Goal: Information Seeking & Learning: Learn about a topic

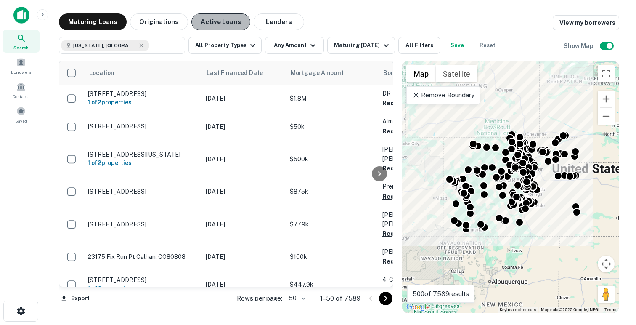
click at [226, 21] on button "Active Loans" at bounding box center [220, 21] width 59 height 17
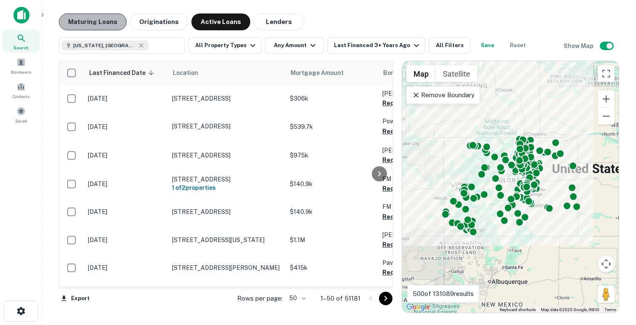
click at [98, 17] on button "Maturing Loans" at bounding box center [93, 21] width 68 height 17
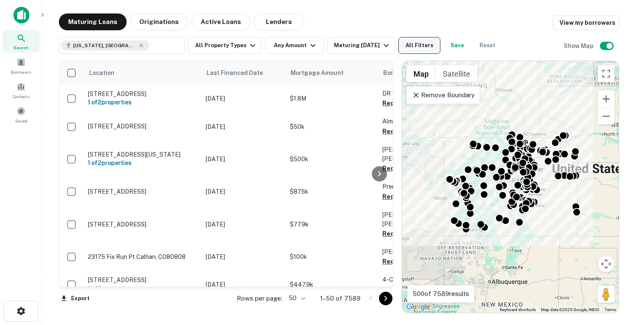
click at [435, 47] on button "All Filters" at bounding box center [420, 45] width 42 height 17
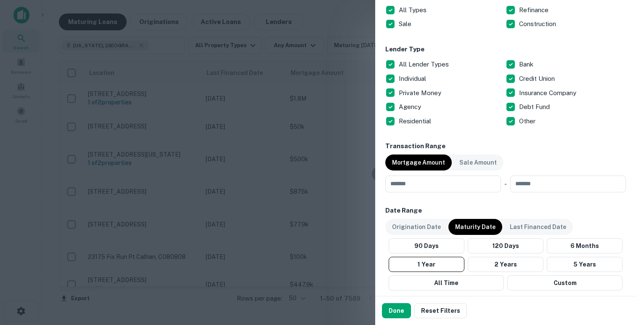
scroll to position [300, 0]
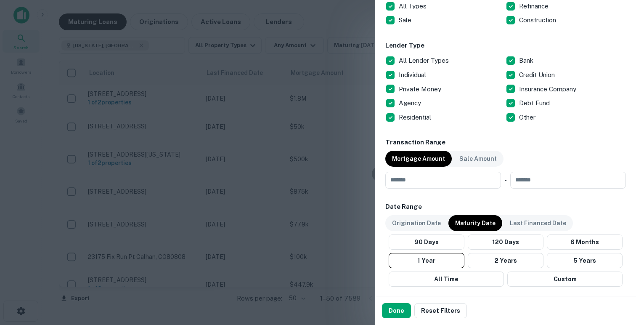
click at [327, 96] on div at bounding box center [318, 162] width 636 height 325
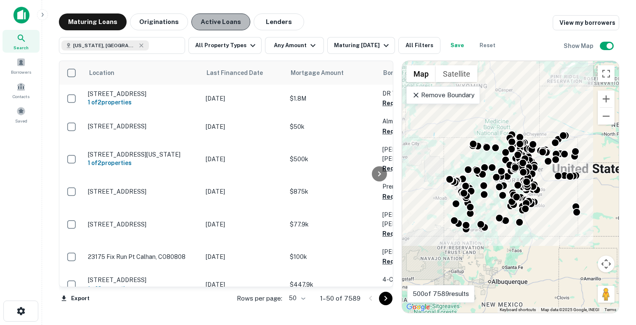
click at [220, 21] on button "Active Loans" at bounding box center [220, 21] width 59 height 17
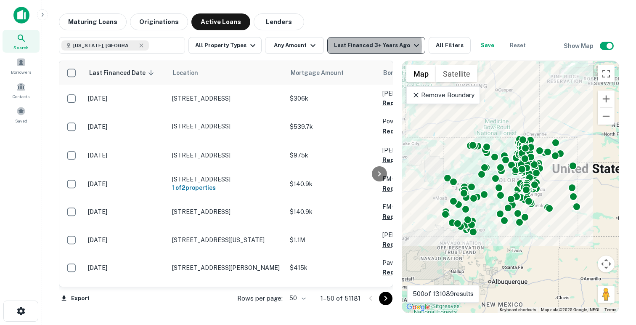
click at [347, 46] on div "Last Financed 3+ Years Ago" at bounding box center [378, 45] width 88 height 10
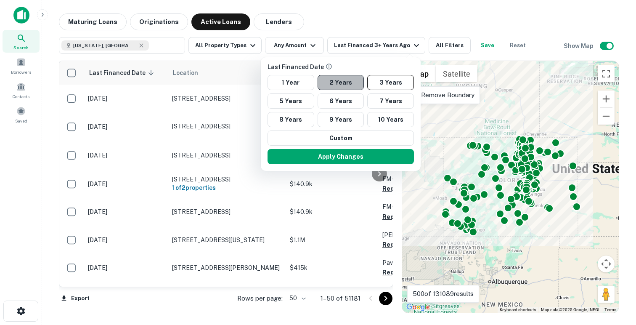
click at [342, 85] on button "2 Years" at bounding box center [341, 82] width 47 height 15
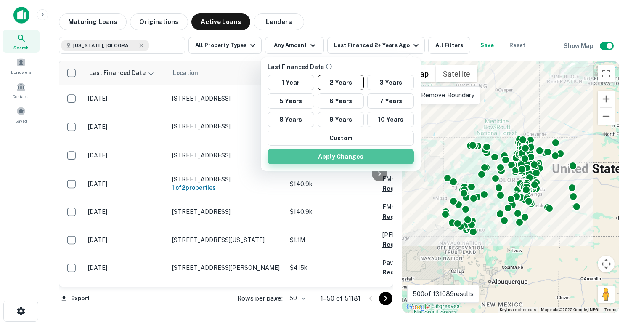
click at [346, 153] on button "Apply Changes" at bounding box center [341, 156] width 146 height 15
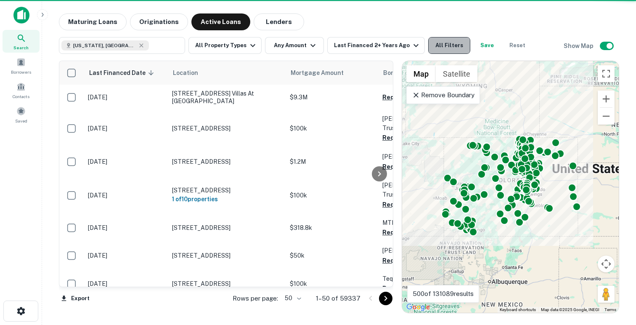
click at [444, 45] on button "All Filters" at bounding box center [449, 45] width 42 height 17
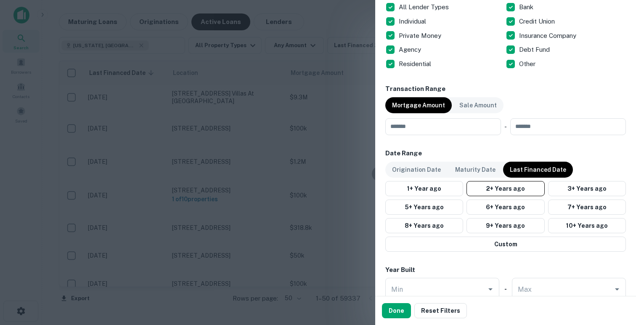
scroll to position [339, 0]
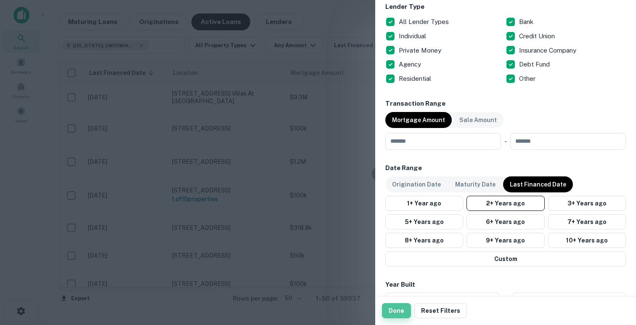
click at [398, 315] on button "Done" at bounding box center [396, 310] width 29 height 15
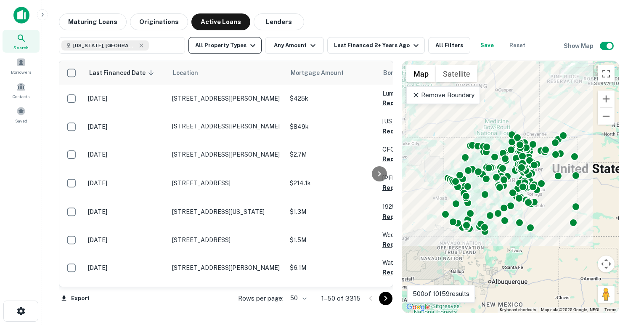
click at [234, 46] on button "All Property Types" at bounding box center [225, 45] width 73 height 17
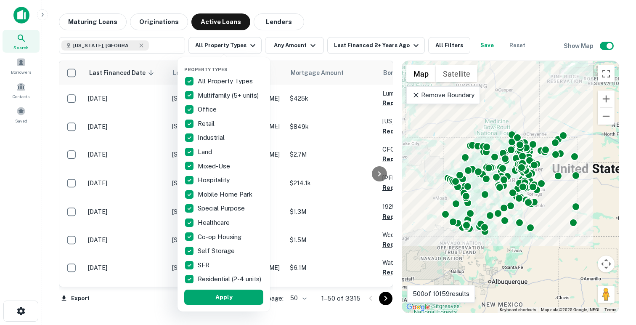
click at [300, 45] on div at bounding box center [318, 162] width 636 height 325
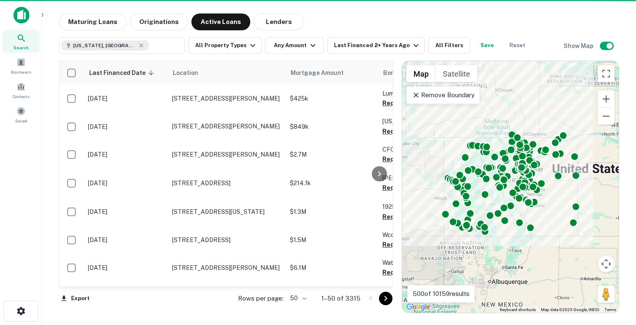
click at [284, 45] on div "Property Types All Property Types Multifamily (5+ units) Office Retail Industri…" at bounding box center [318, 162] width 636 height 325
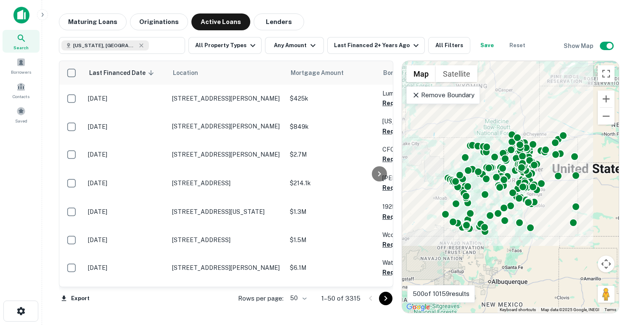
click at [284, 45] on button "Any Amount" at bounding box center [294, 45] width 59 height 17
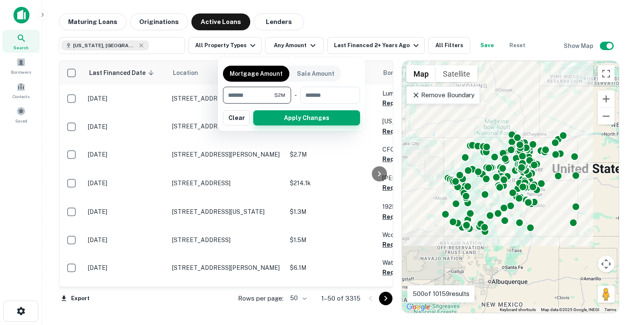
type input "*******"
click at [279, 112] on button "Apply Changes" at bounding box center [306, 117] width 107 height 15
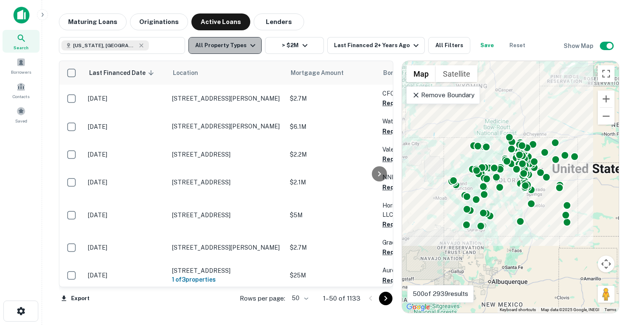
click at [231, 46] on button "All Property Types" at bounding box center [225, 45] width 73 height 17
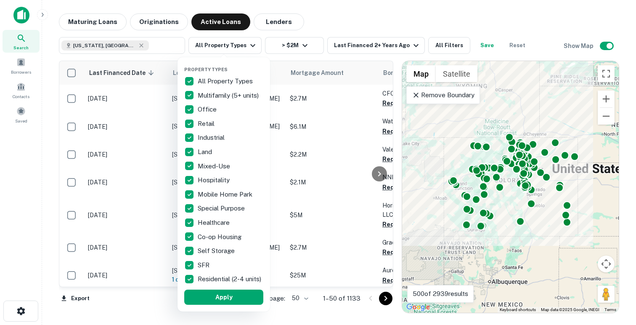
click at [348, 25] on div at bounding box center [318, 162] width 636 height 325
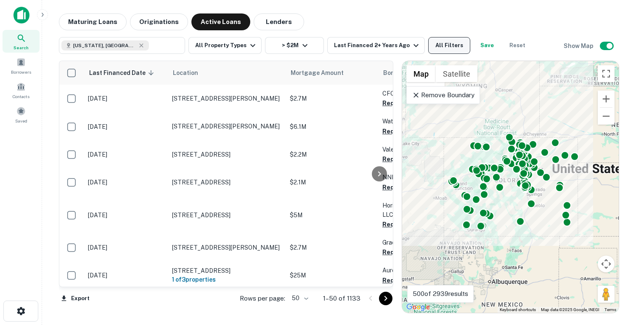
click at [445, 47] on button "All Filters" at bounding box center [449, 45] width 42 height 17
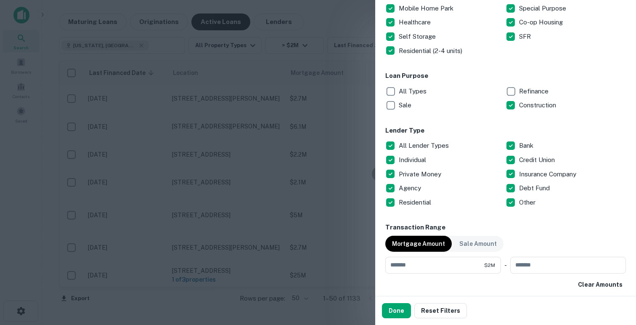
scroll to position [228, 0]
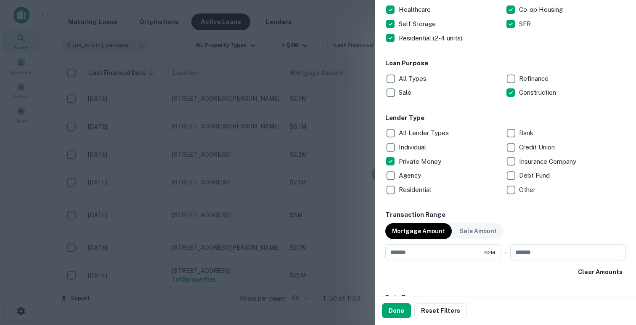
click at [520, 175] on p "Debt Fund" at bounding box center [535, 175] width 32 height 10
click at [389, 308] on button "Done" at bounding box center [396, 310] width 29 height 15
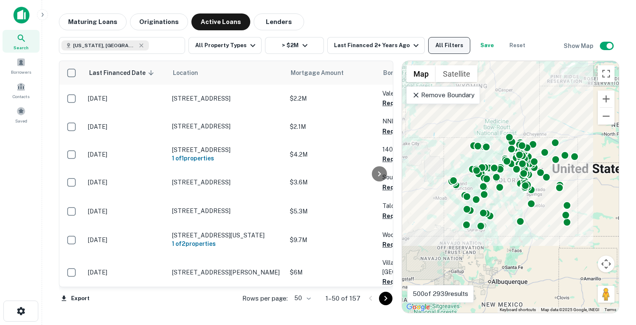
click at [446, 49] on button "All Filters" at bounding box center [449, 45] width 42 height 17
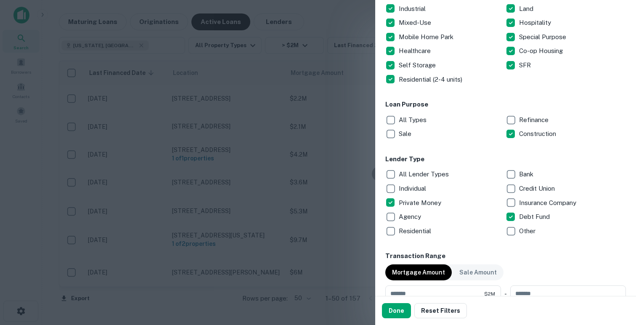
scroll to position [258, 0]
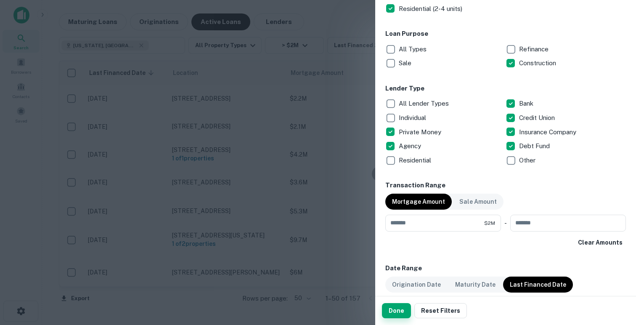
click at [390, 312] on button "Done" at bounding box center [396, 310] width 29 height 15
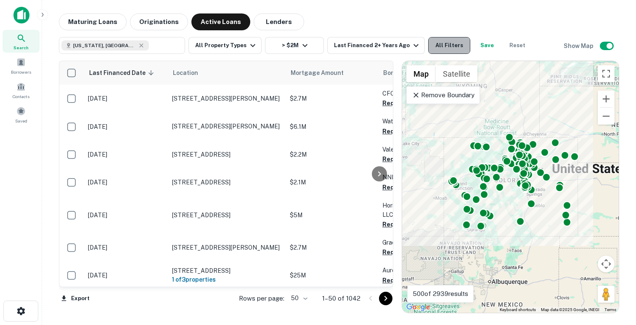
click at [434, 41] on button "All Filters" at bounding box center [449, 45] width 42 height 17
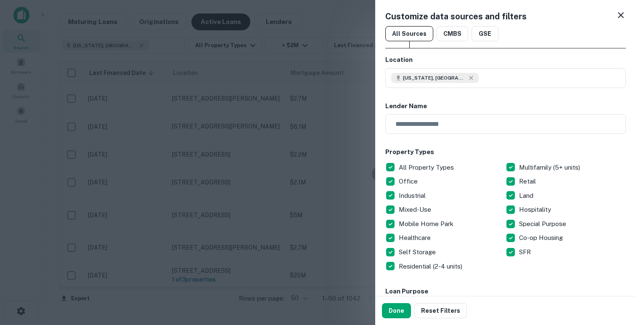
scroll to position [190, 0]
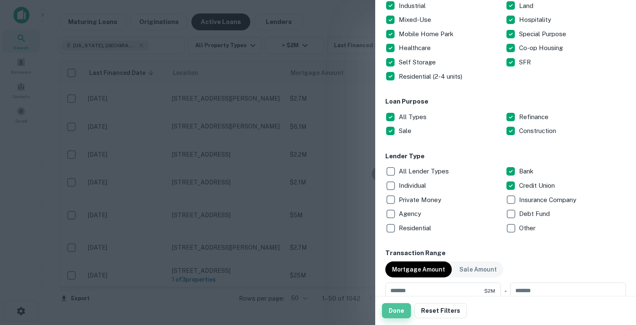
click at [395, 310] on button "Done" at bounding box center [396, 310] width 29 height 15
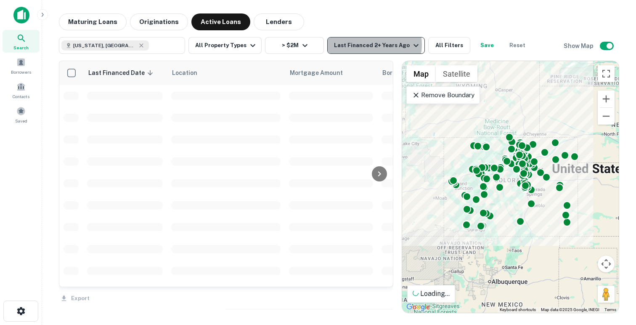
click at [370, 45] on div "Last Financed 2+ Years Ago" at bounding box center [377, 45] width 87 height 10
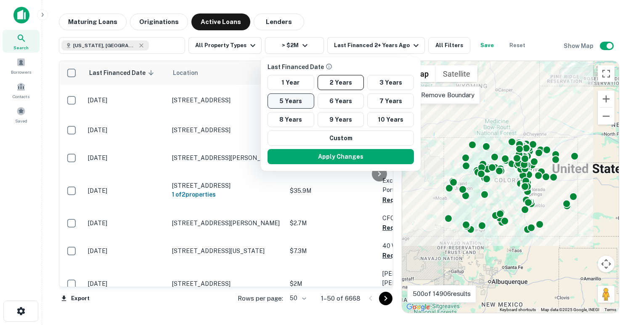
click at [299, 98] on button "5 Years" at bounding box center [291, 100] width 47 height 15
click at [309, 154] on button "Apply Changes" at bounding box center [341, 156] width 146 height 15
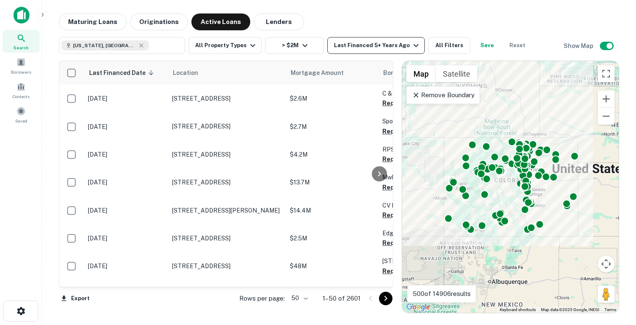
click at [335, 46] on div "Last Financed 5+ Years Ago" at bounding box center [377, 45] width 87 height 10
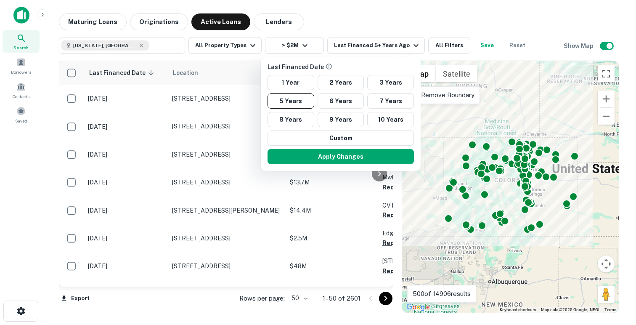
click at [446, 44] on div at bounding box center [318, 162] width 636 height 325
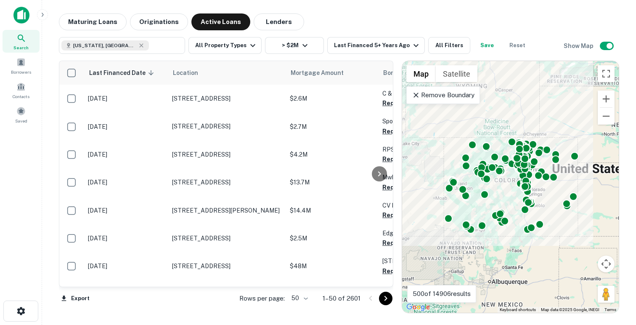
click at [433, 45] on button "All Filters" at bounding box center [449, 45] width 42 height 17
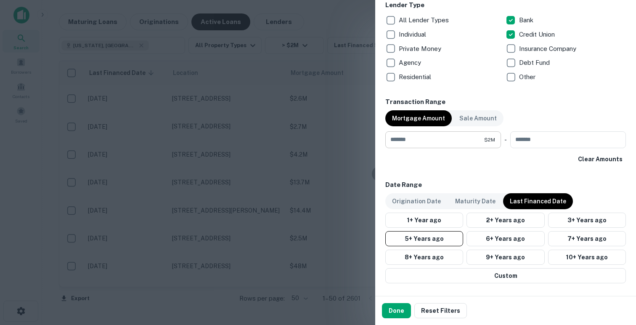
scroll to position [298, 0]
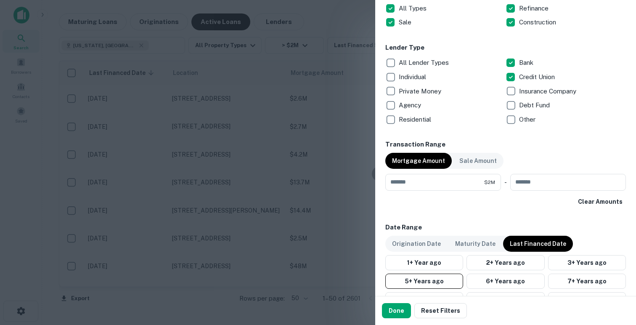
click at [524, 62] on p "Bank" at bounding box center [527, 63] width 16 height 10
click at [399, 89] on p "Private Money" at bounding box center [421, 91] width 44 height 10
click at [496, 262] on button "2+ Years ago" at bounding box center [506, 262] width 78 height 15
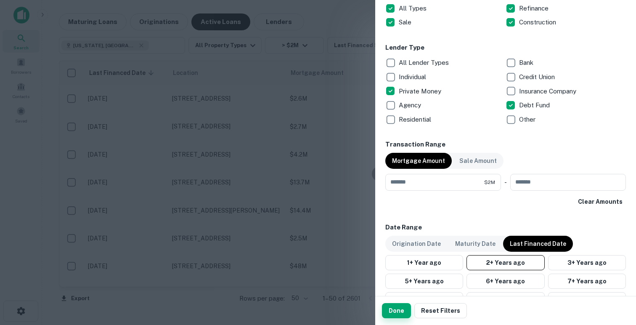
click at [394, 308] on button "Done" at bounding box center [396, 310] width 29 height 15
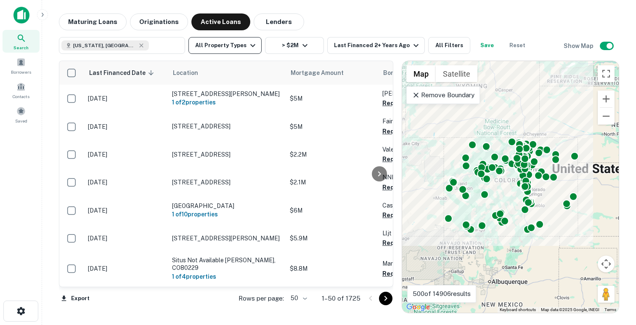
click at [222, 44] on button "All Property Types" at bounding box center [225, 45] width 73 height 17
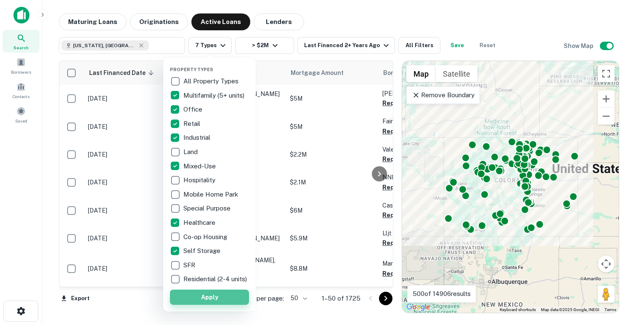
click at [193, 305] on button "Apply" at bounding box center [209, 297] width 79 height 15
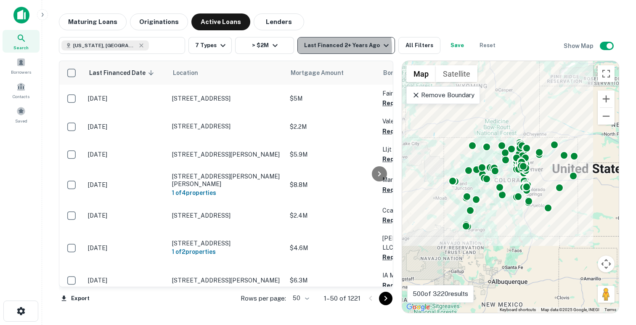
click at [327, 48] on div "Last Financed 2+ Years Ago" at bounding box center [347, 45] width 87 height 10
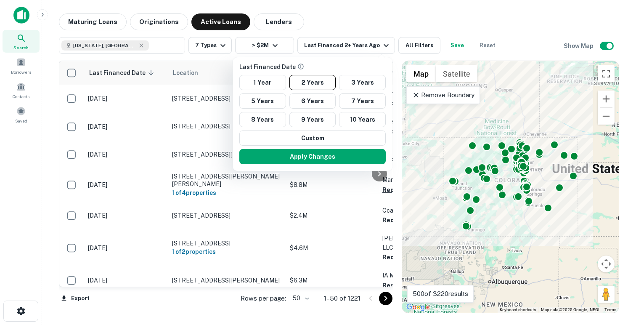
click at [328, 63] on p "Last Financed Date" at bounding box center [314, 66] width 150 height 9
click at [337, 27] on div at bounding box center [318, 162] width 636 height 325
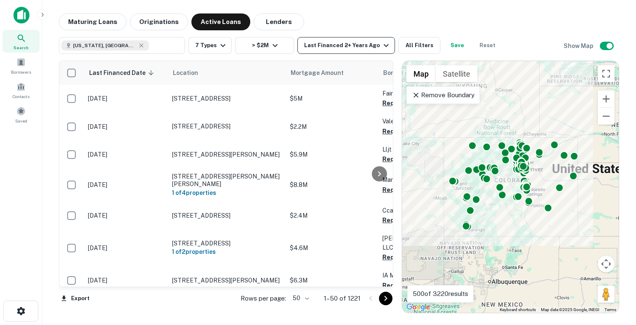
click at [328, 45] on div "Last Financed 2+ Years Ago" at bounding box center [347, 45] width 87 height 10
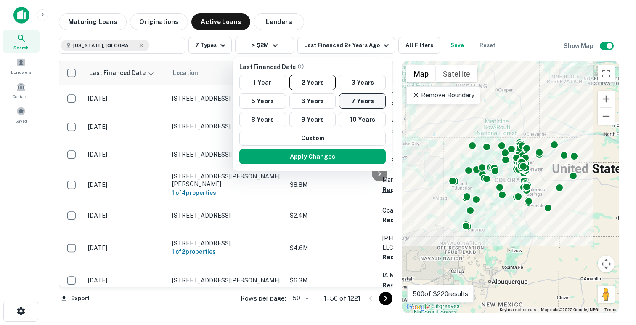
click at [357, 102] on button "7 Years" at bounding box center [362, 100] width 47 height 15
click at [423, 42] on div at bounding box center [318, 162] width 636 height 325
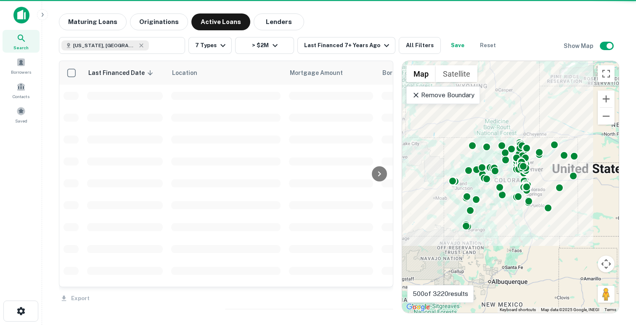
click at [412, 45] on div at bounding box center [318, 162] width 636 height 325
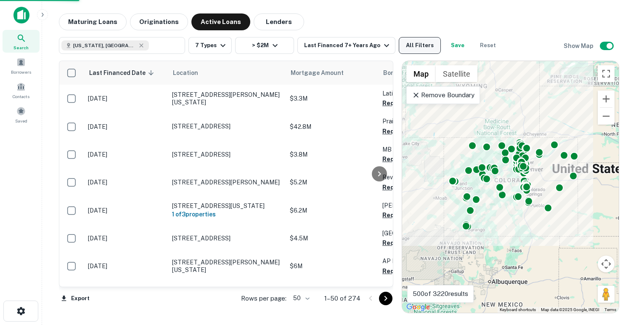
click at [418, 45] on button "All Filters" at bounding box center [420, 45] width 42 height 17
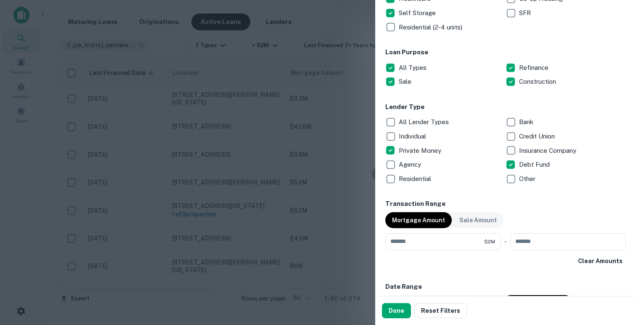
scroll to position [287, 0]
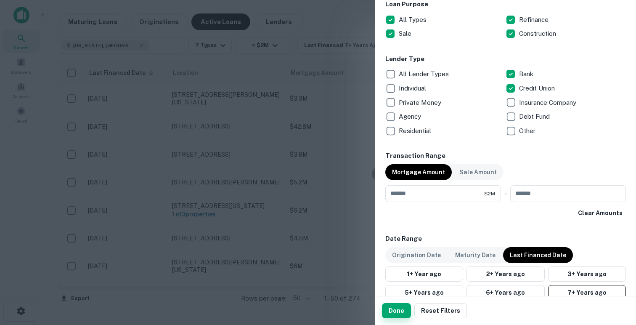
click at [396, 307] on button "Done" at bounding box center [396, 310] width 29 height 15
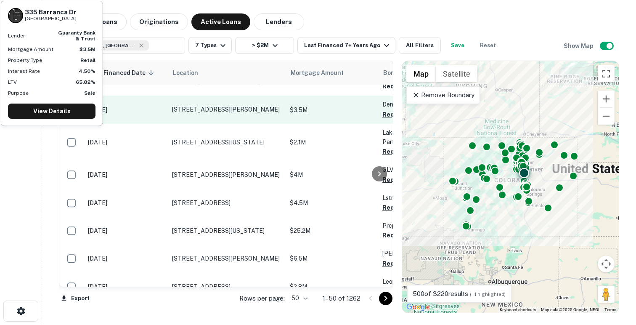
scroll to position [17, 0]
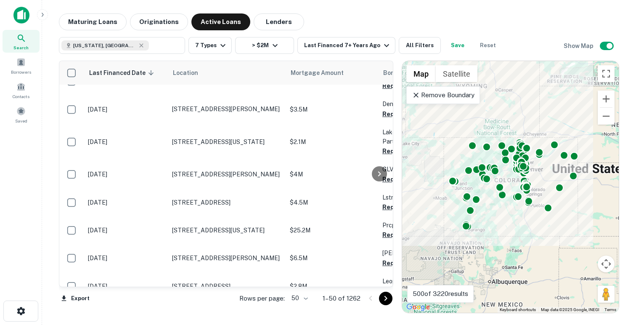
click at [354, 298] on p "1–50 of 1262" at bounding box center [342, 298] width 38 height 10
click at [342, 46] on div "Last Financed 7+ Years Ago" at bounding box center [348, 45] width 88 height 10
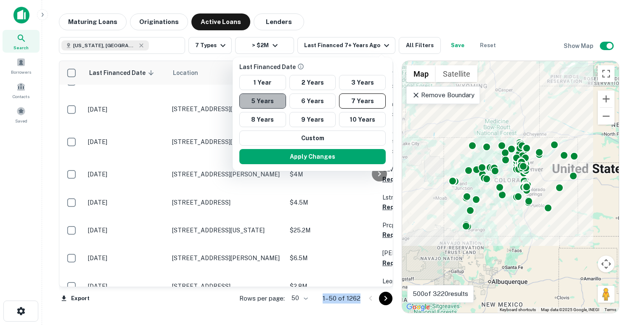
click at [277, 103] on button "5 Years" at bounding box center [262, 100] width 47 height 15
click at [266, 158] on button "Apply Changes" at bounding box center [312, 156] width 146 height 15
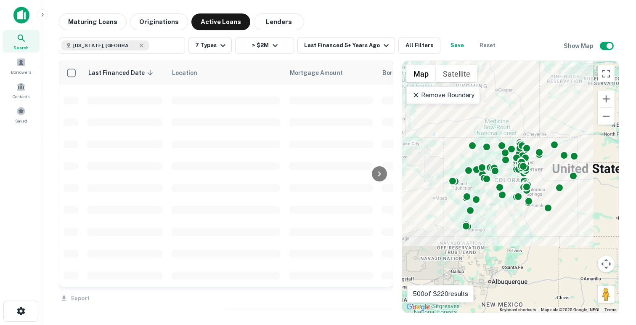
click at [450, 47] on div "Last Financed Date 1 Year 2 Years 3 Years 5 Years 6 Years 7 Years 8 Years 9 Yea…" at bounding box center [318, 162] width 636 height 325
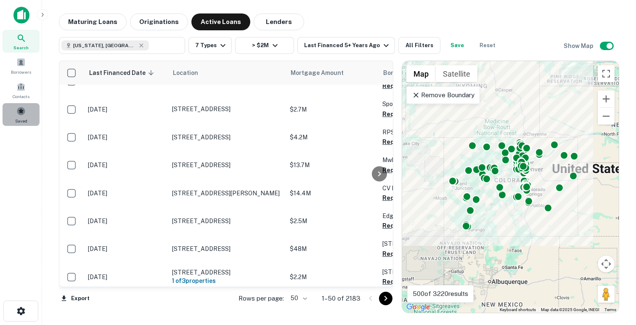
click at [17, 109] on span at bounding box center [20, 110] width 9 height 9
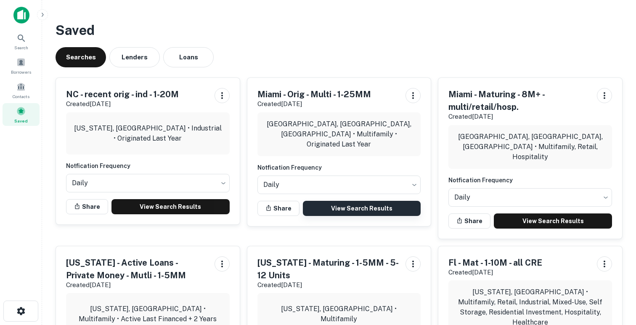
click at [335, 207] on link "View Search Results" at bounding box center [362, 208] width 118 height 15
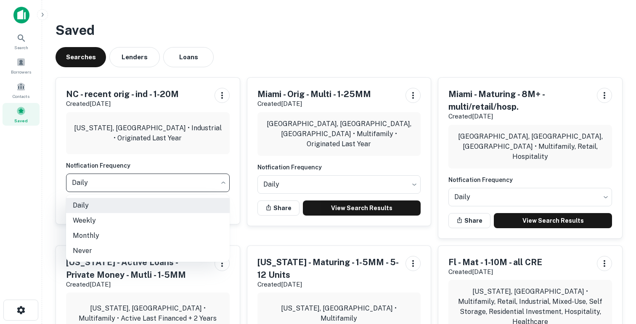
click at [117, 186] on body "Search Borrowers Contacts Saved Saved Searches Lenders Loans NC - recent orig -…" at bounding box center [318, 162] width 636 height 324
click at [340, 114] on div at bounding box center [318, 162] width 636 height 324
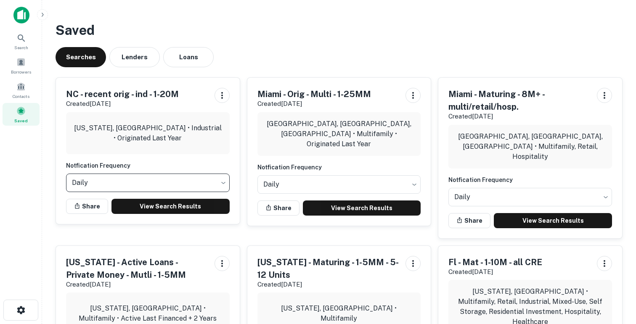
scroll to position [25, 0]
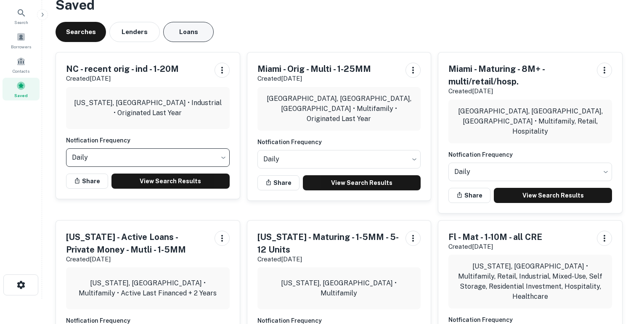
click at [197, 30] on button "Loans" at bounding box center [188, 32] width 50 height 20
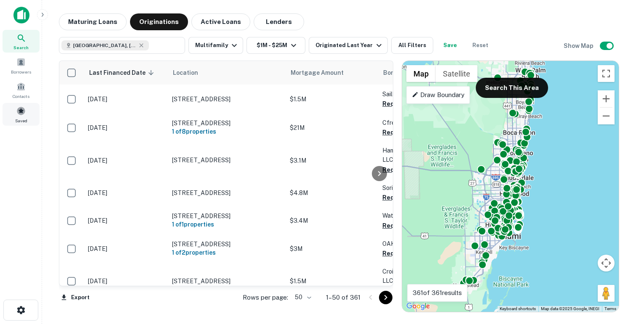
click at [16, 113] on div "Saved" at bounding box center [21, 114] width 37 height 23
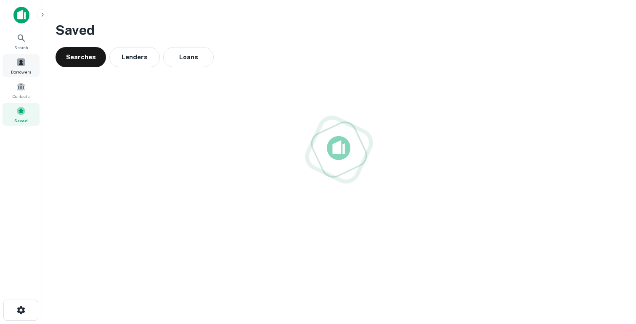
click at [21, 64] on span at bounding box center [20, 62] width 9 height 9
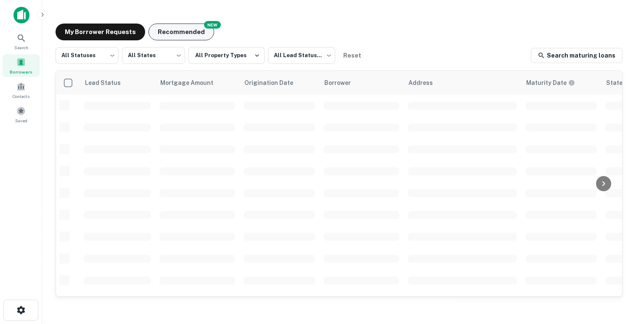
click at [178, 37] on button "Recommended" at bounding box center [182, 32] width 66 height 17
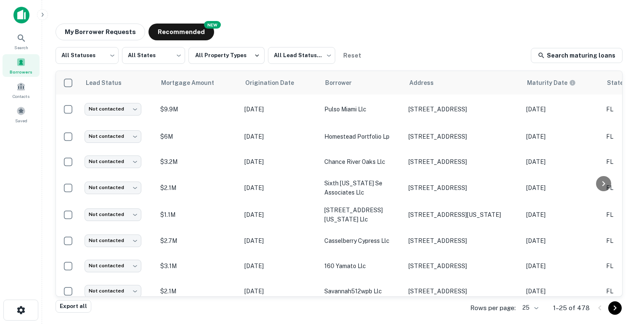
click at [44, 15] on icon "button" at bounding box center [42, 14] width 7 height 7
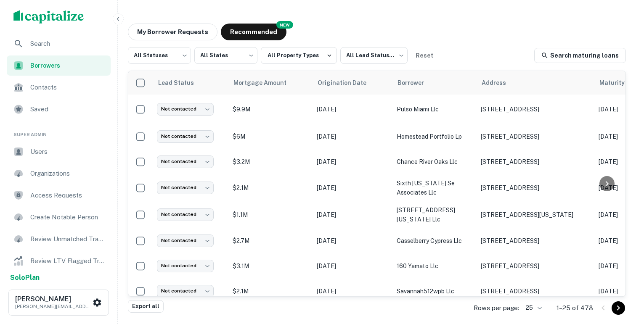
click at [53, 157] on div "Users" at bounding box center [59, 152] width 104 height 20
